Goal: Navigation & Orientation: Find specific page/section

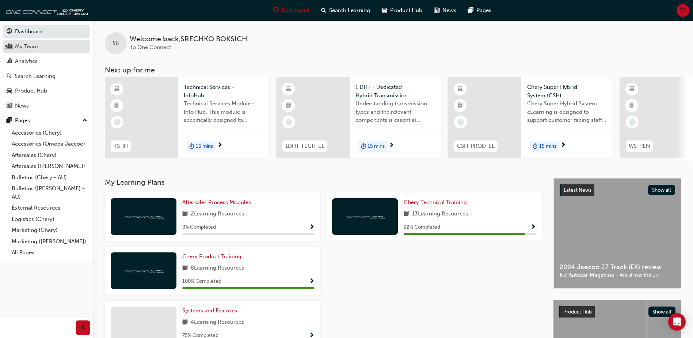
click at [24, 46] on div "My Team" at bounding box center [26, 46] width 23 height 8
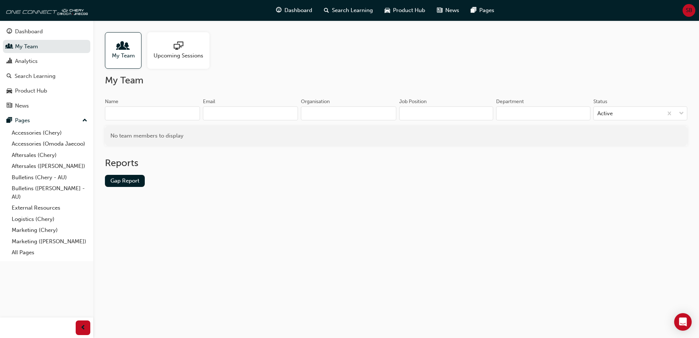
click at [114, 50] on div at bounding box center [123, 46] width 23 height 10
click at [29, 31] on div "Dashboard" at bounding box center [29, 31] width 28 height 8
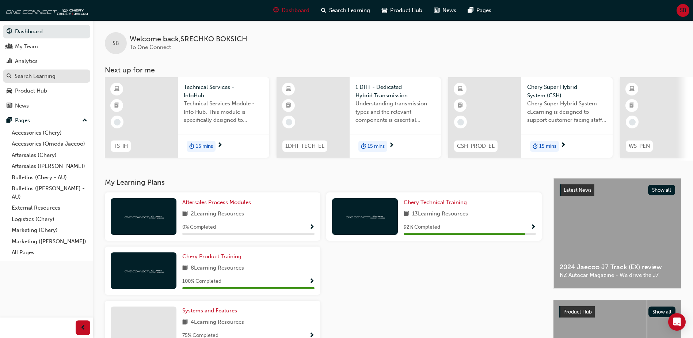
click at [41, 76] on div "Search Learning" at bounding box center [35, 76] width 41 height 8
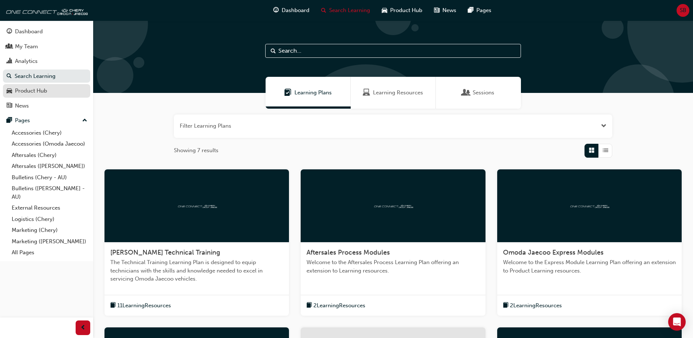
click at [39, 91] on div "Product Hub" at bounding box center [31, 91] width 32 height 8
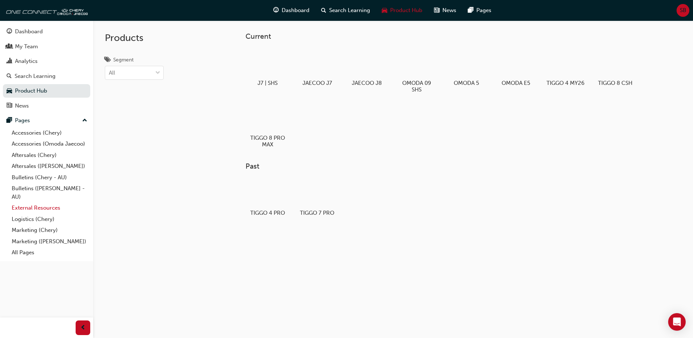
click at [31, 206] on link "External Resources" at bounding box center [49, 207] width 81 height 11
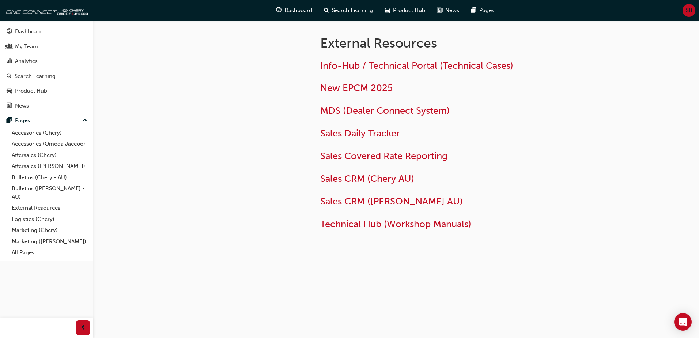
click at [357, 63] on span "Info-Hub / Technical Portal (Technical Cases)" at bounding box center [416, 65] width 193 height 11
